Goal: Understand process/instructions: Learn how to perform a task or action

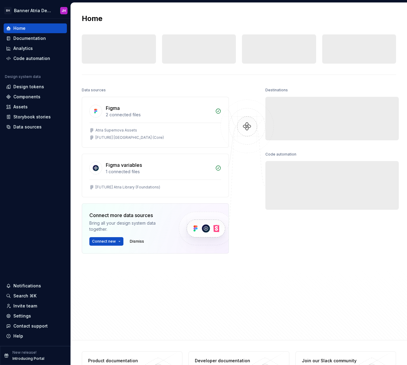
click at [334, 84] on div "Home Design tokens 0 Components 0 0 Assets 0 Docs pages 0 Data sources Figma 2 …" at bounding box center [239, 171] width 337 height 337
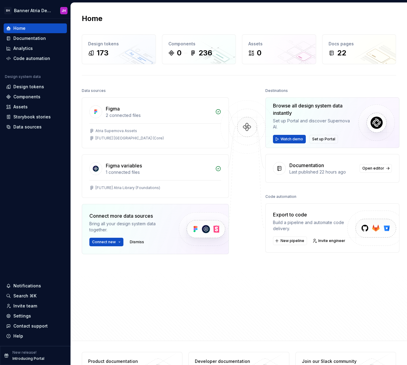
scroll to position [1, 0]
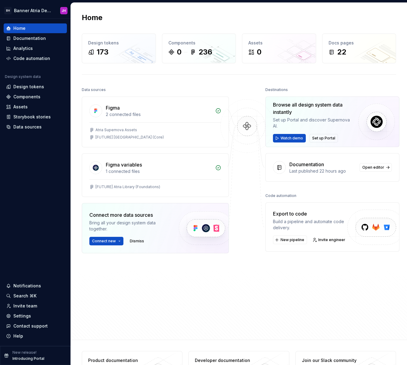
click at [318, 106] on div "Browse all design system data instantly" at bounding box center [313, 108] width 81 height 15
click at [334, 165] on div "Documentation" at bounding box center [323, 164] width 67 height 7
drag, startPoint x: 383, startPoint y: 167, endPoint x: 380, endPoint y: 166, distance: 3.1
click at [334, 167] on link "Open editor" at bounding box center [376, 167] width 32 height 9
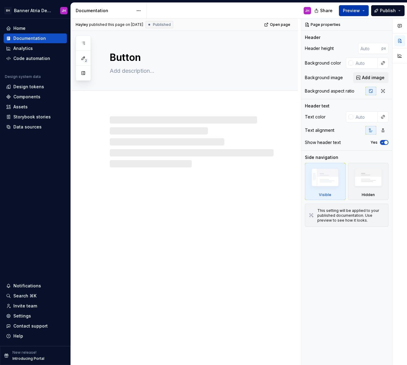
click at [334, 9] on button "Preview" at bounding box center [354, 10] width 30 height 11
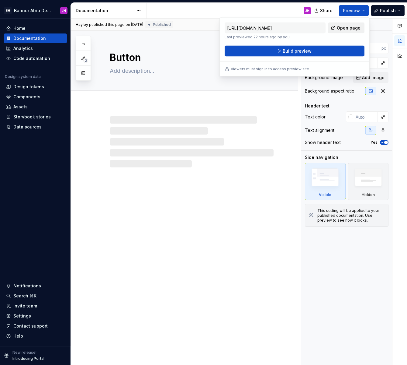
click at [334, 26] on span "Open page" at bounding box center [349, 28] width 24 height 6
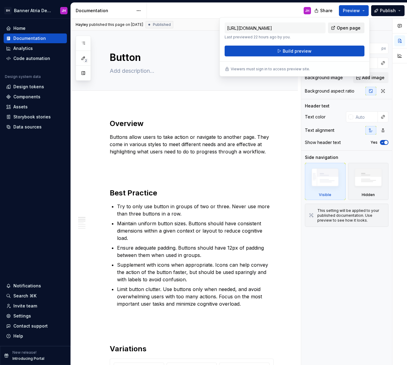
type textarea "*"
